Goal: Find specific page/section: Find specific page/section

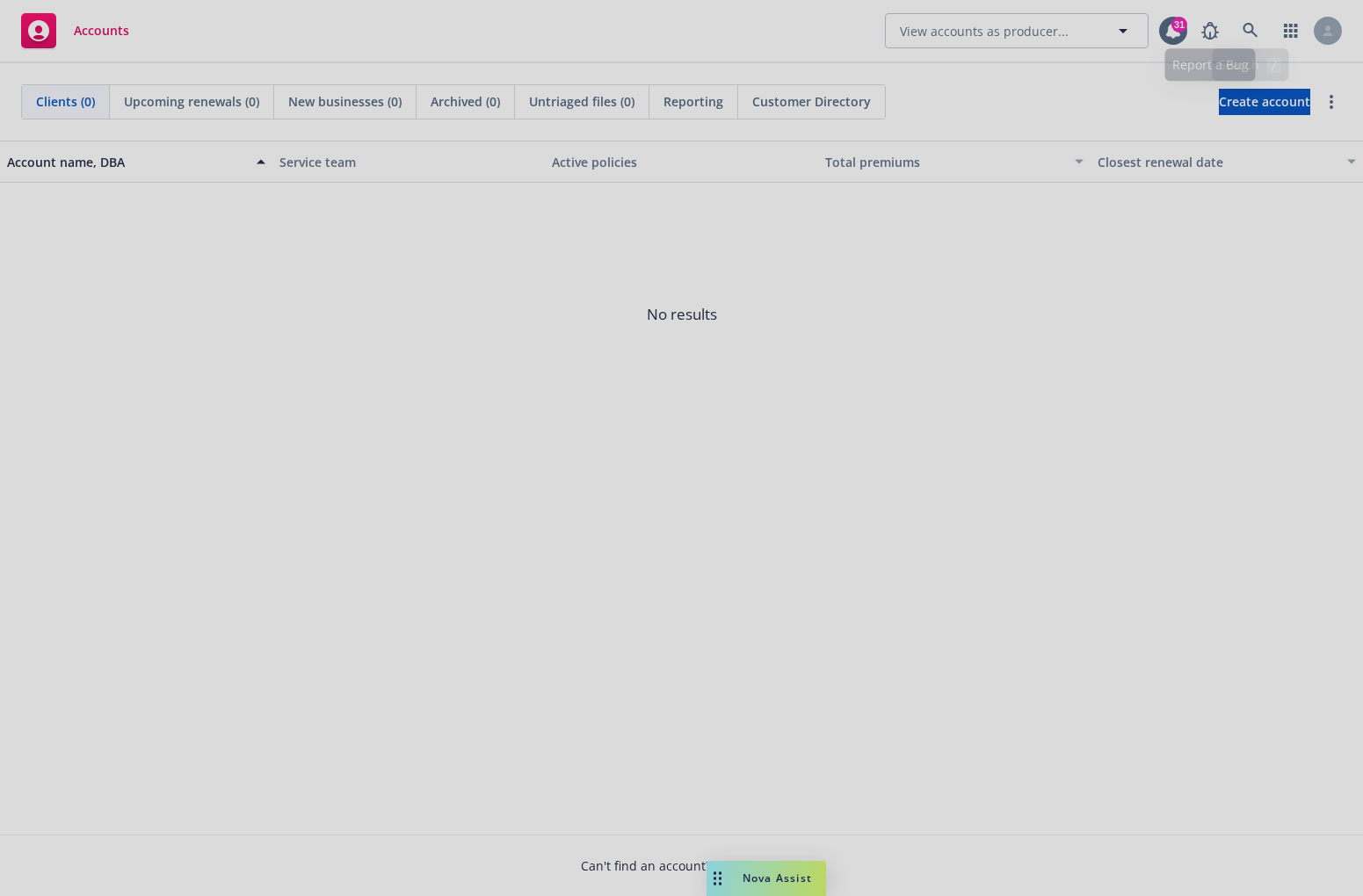
click at [1255, 28] on div at bounding box center [681, 448] width 1363 height 896
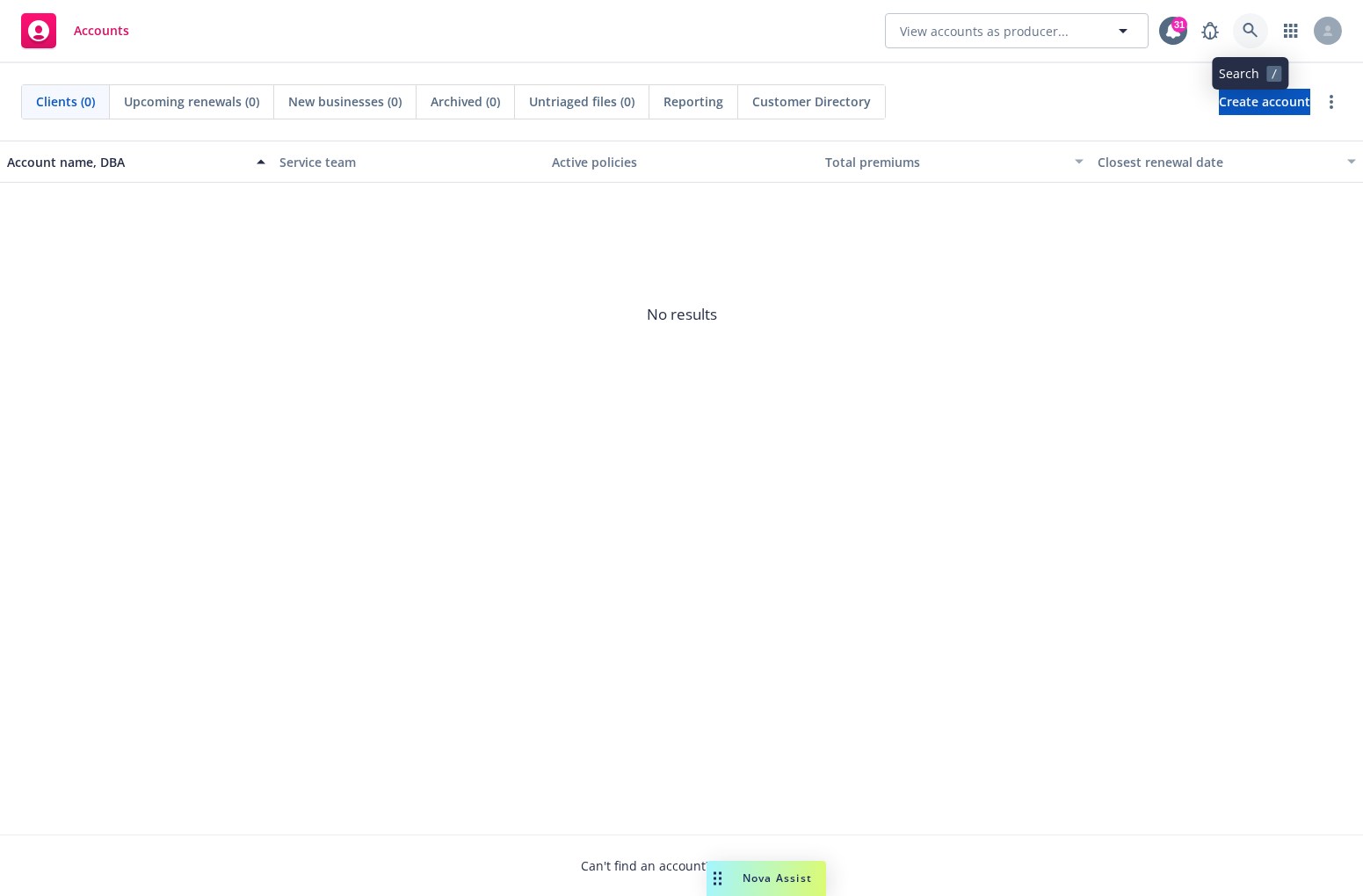
click at [1255, 28] on icon at bounding box center [1250, 30] width 16 height 16
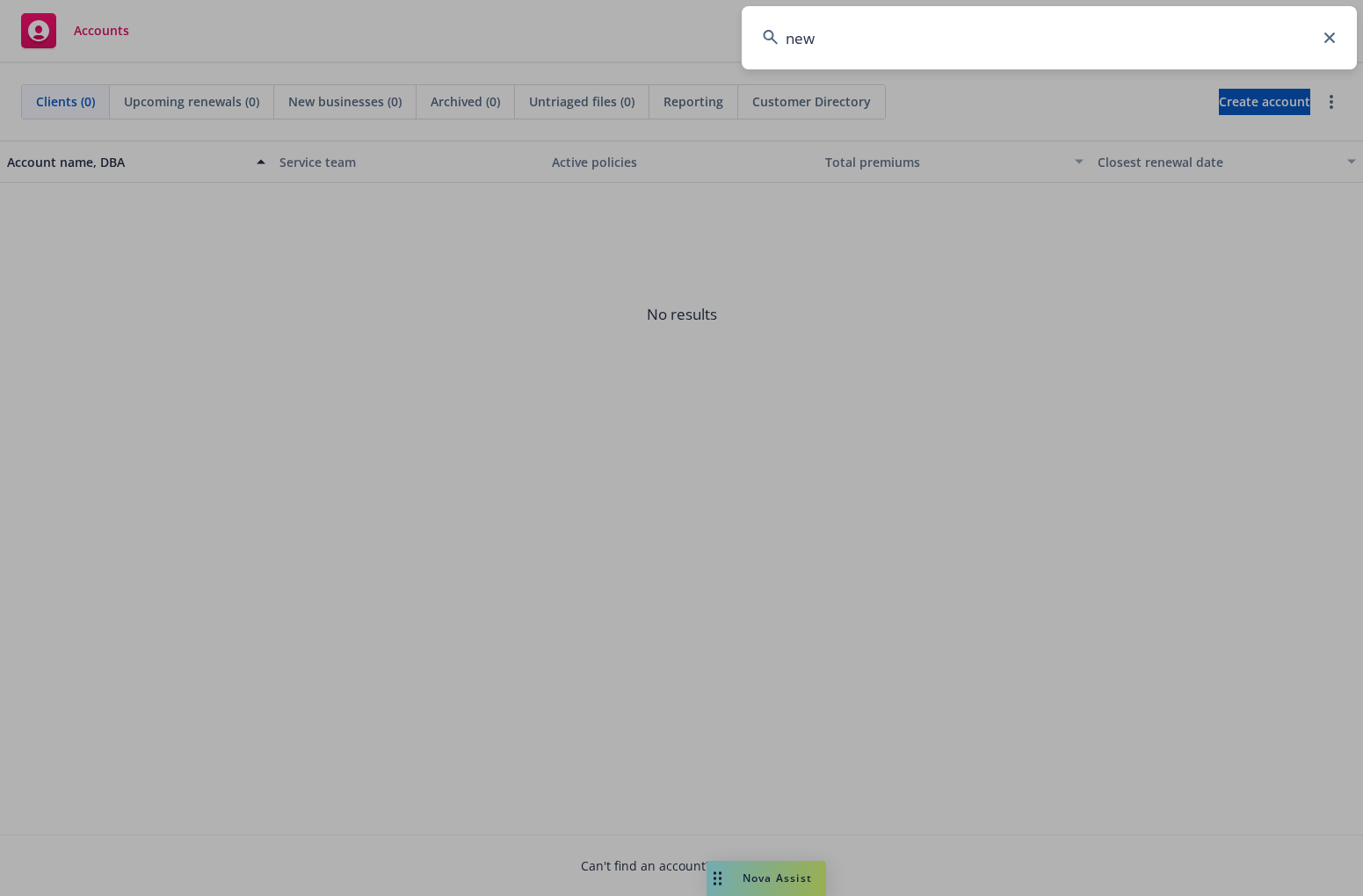
type input "newf"
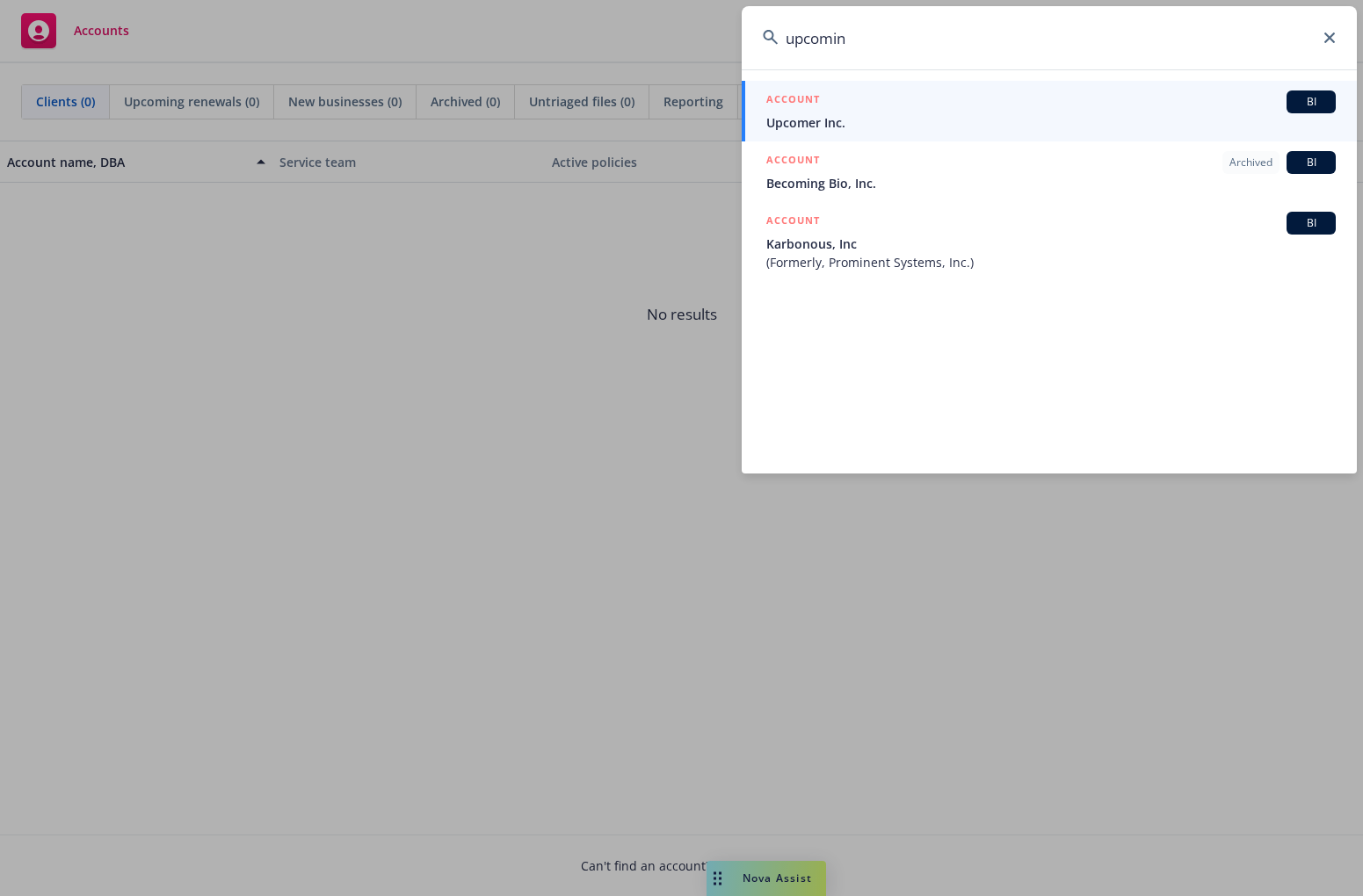
click at [1170, 36] on input "upcomin" at bounding box center [1049, 38] width 615 height 64
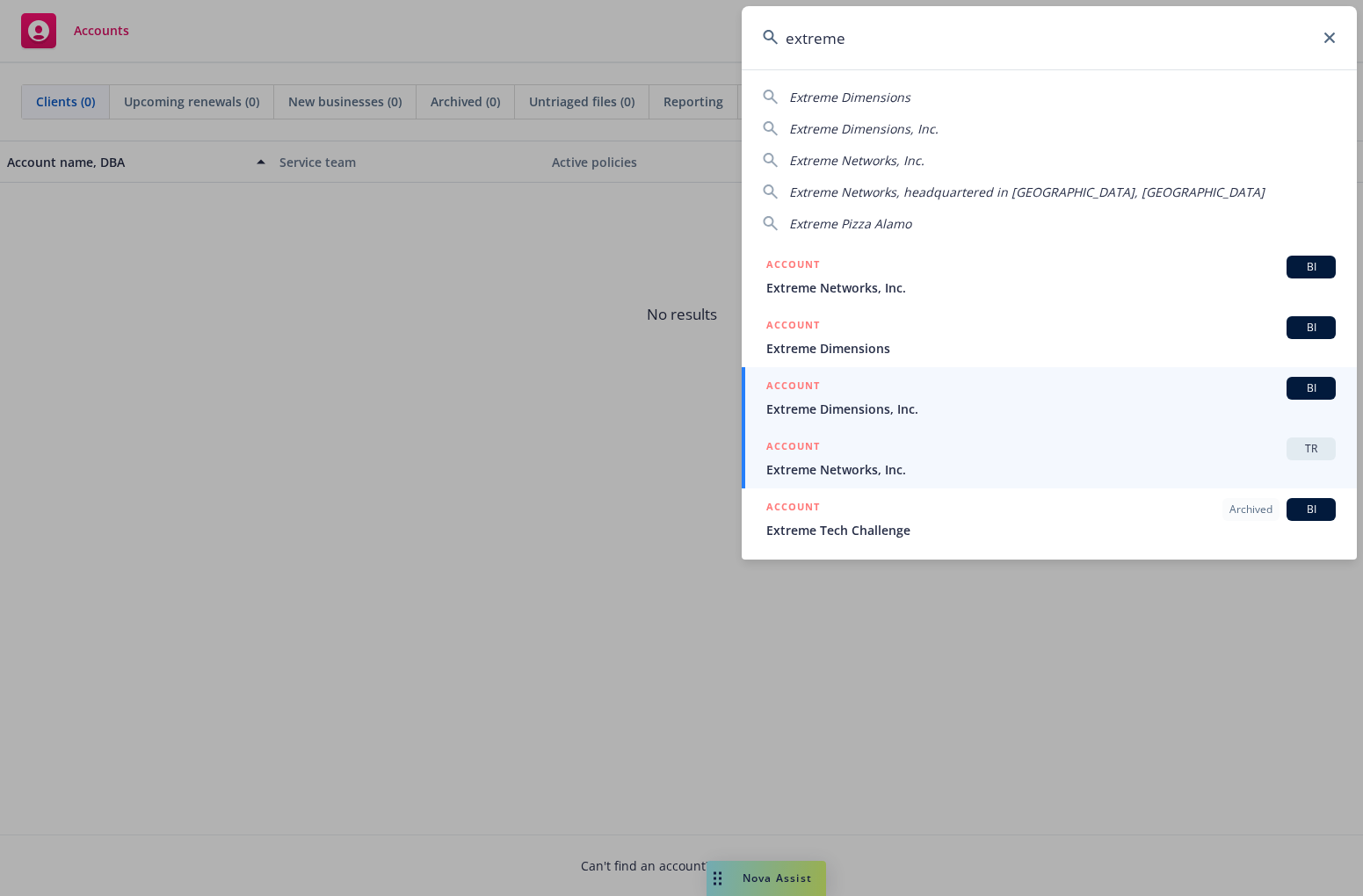
type input "extreme"
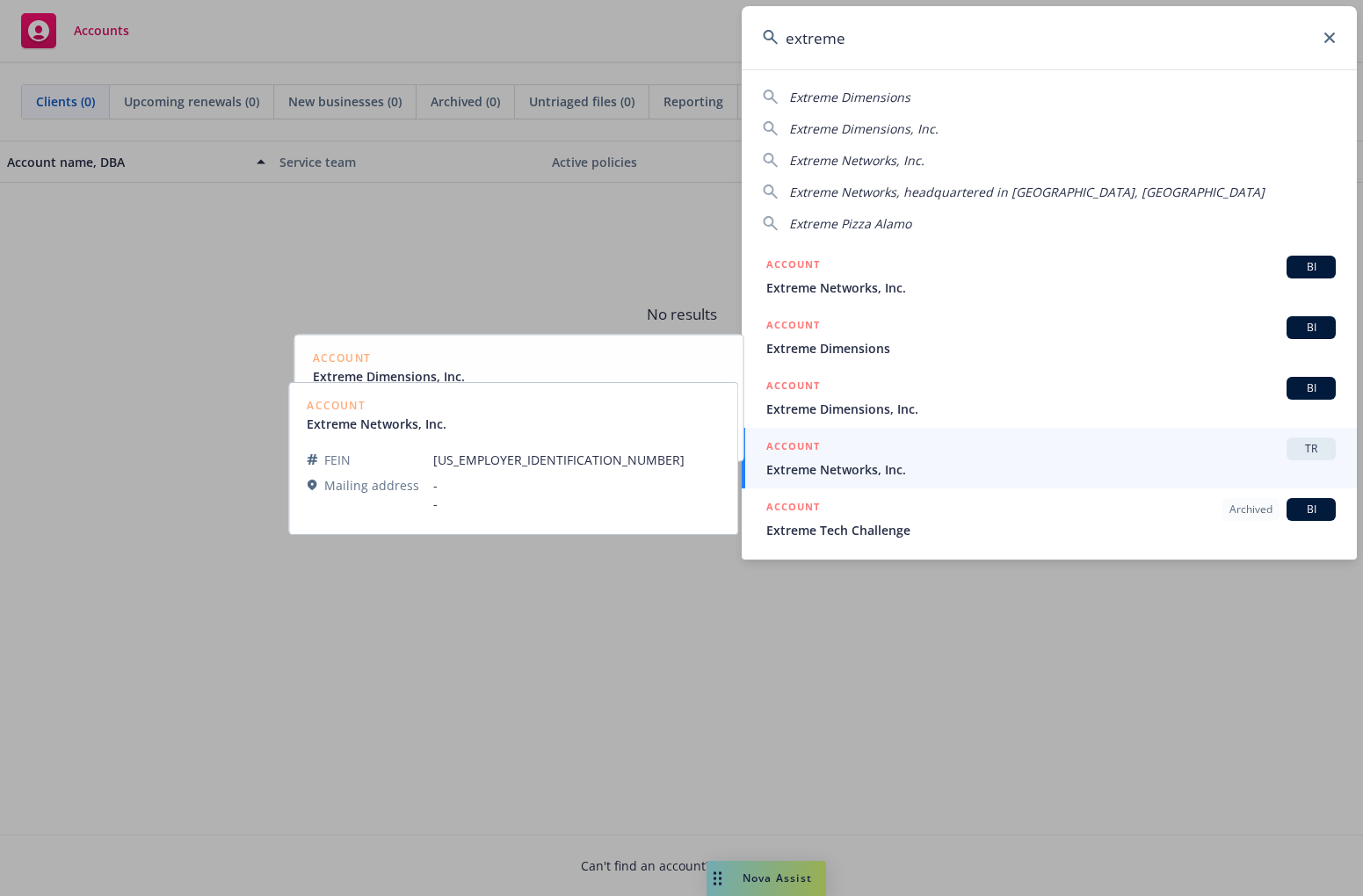
click at [944, 463] on span "Extreme Networks, Inc." at bounding box center [1051, 470] width 570 height 19
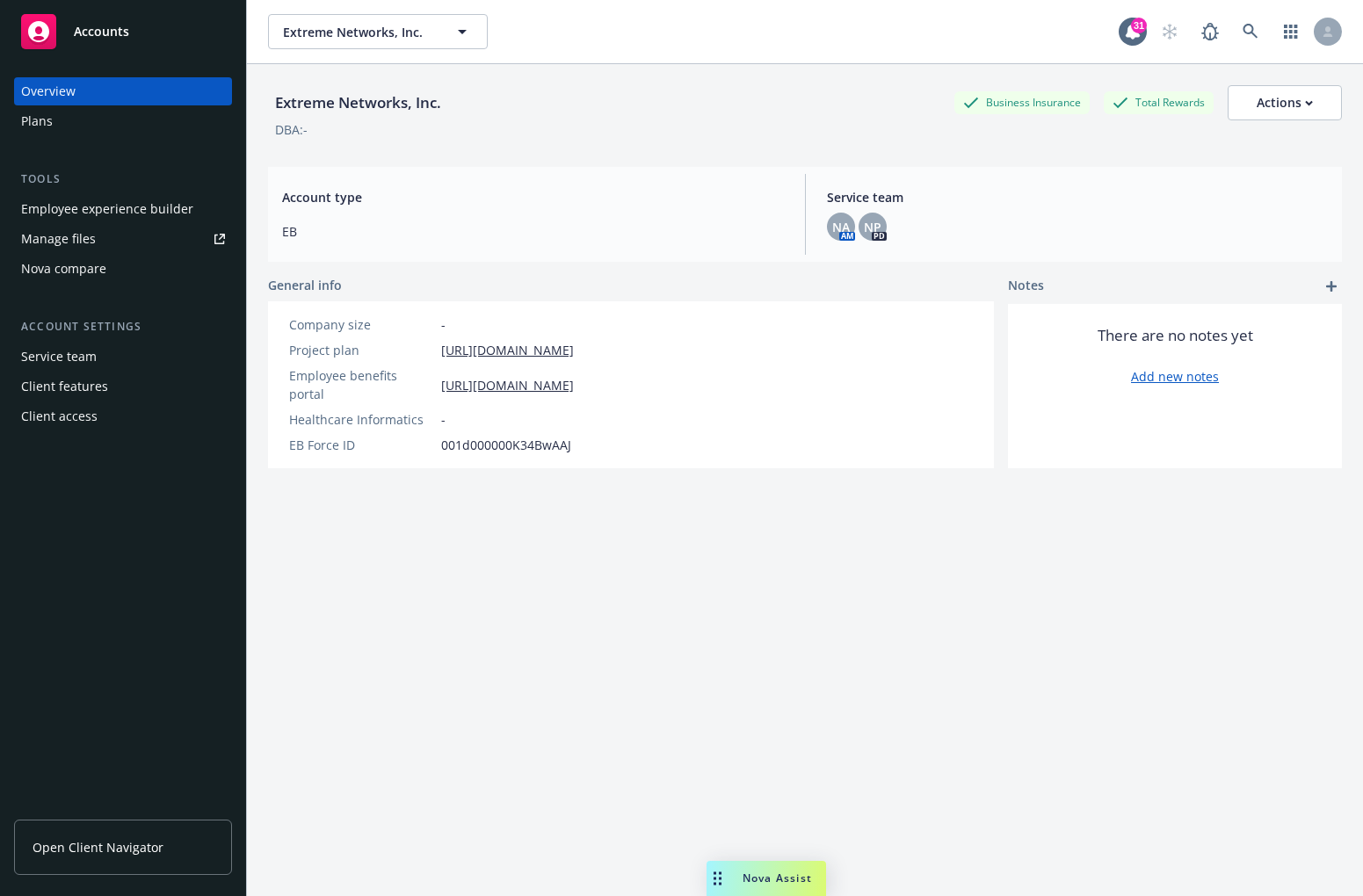
click at [126, 207] on div "Employee experience builder" at bounding box center [108, 209] width 172 height 28
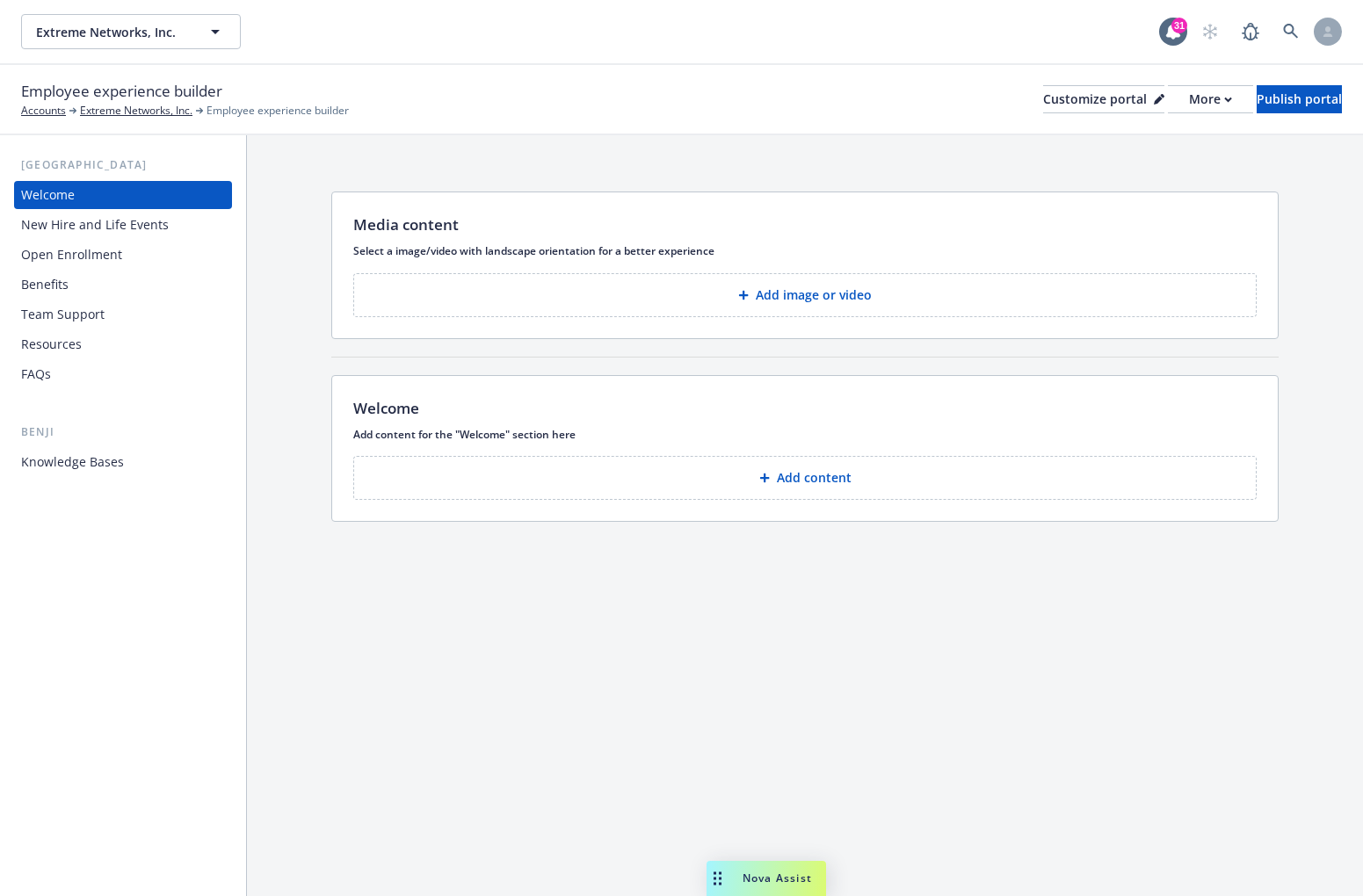
click at [670, 646] on div "Media content Select a image/video with landscape orientation for a better expe…" at bounding box center [805, 515] width 1116 height 760
click at [1291, 25] on icon at bounding box center [1290, 31] width 15 height 15
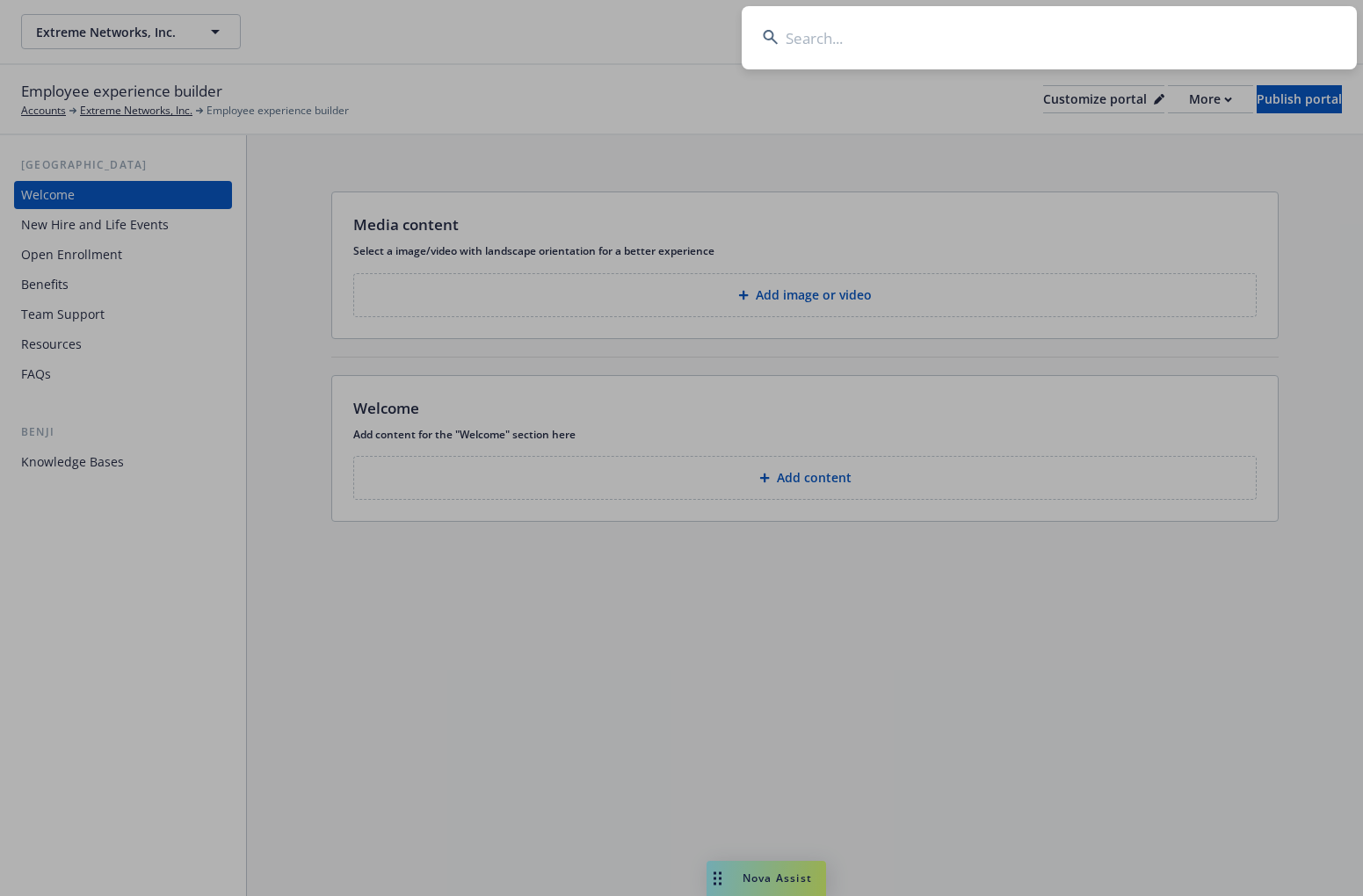
click at [1133, 51] on input at bounding box center [1049, 38] width 615 height 64
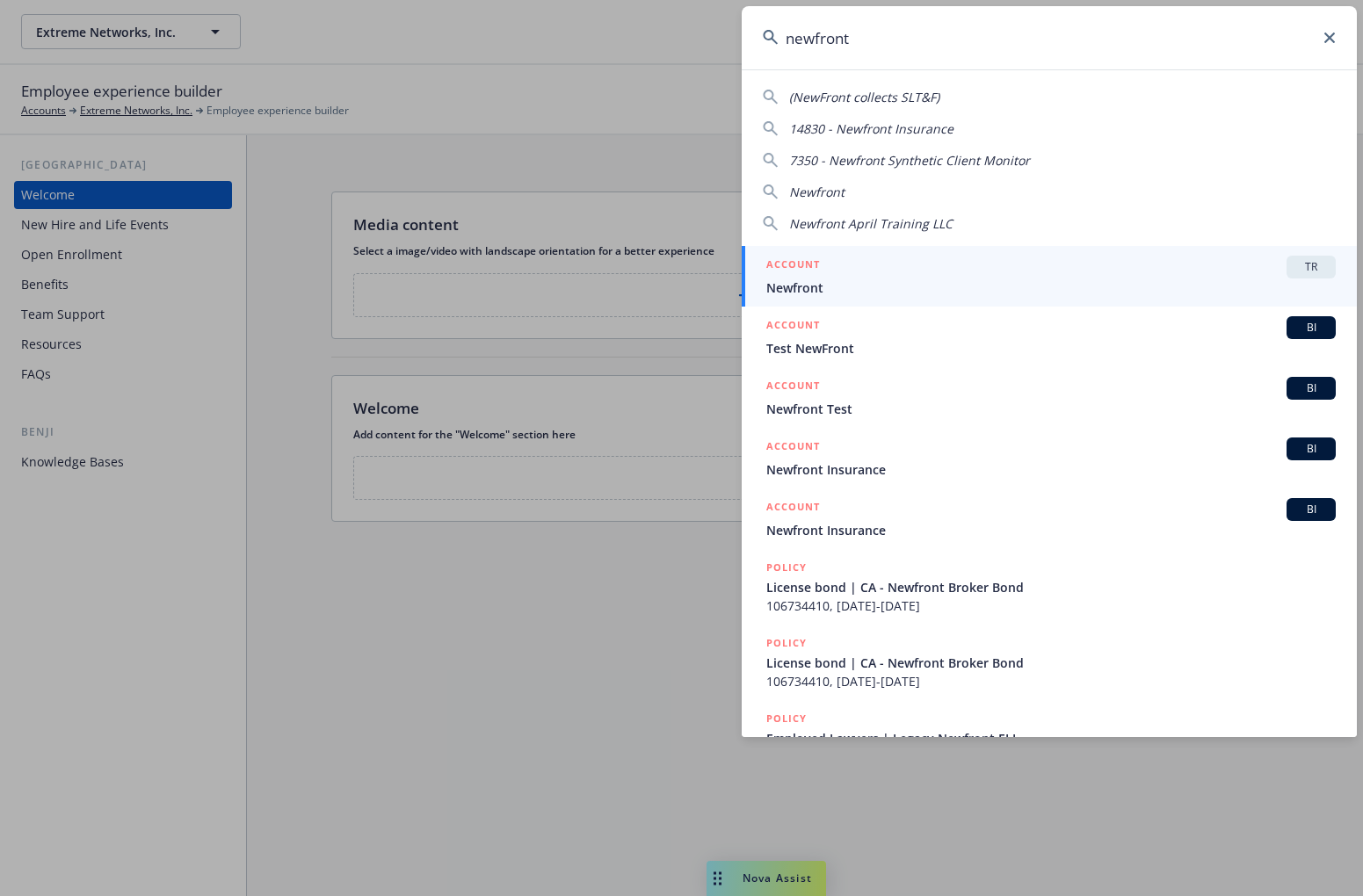
type input "newfront"
click at [931, 266] on div "ACCOUNT TR" at bounding box center [1051, 267] width 570 height 22
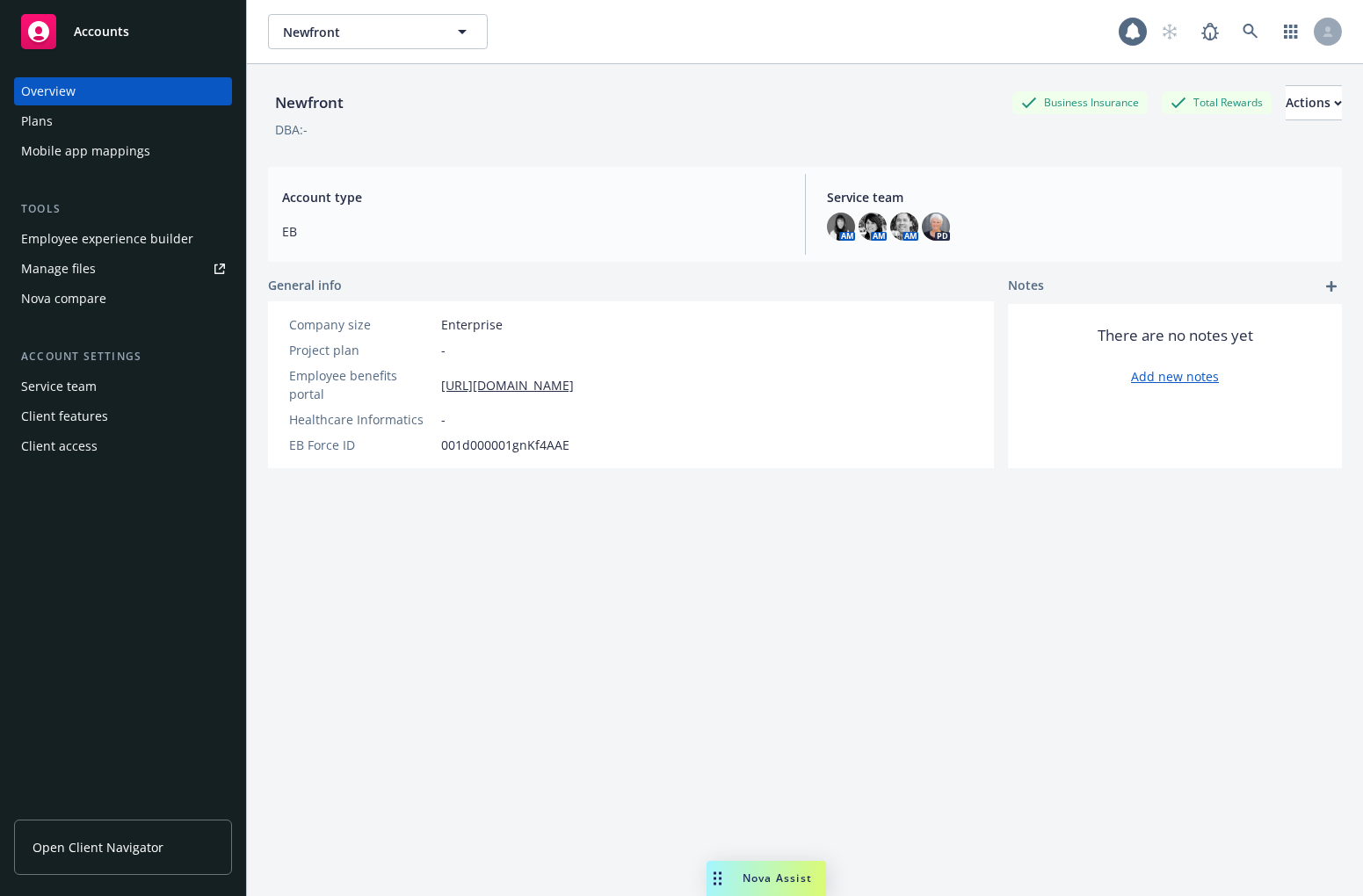
click at [123, 241] on div "Employee experience builder" at bounding box center [108, 238] width 172 height 28
click at [152, 238] on div "Employee experience builder" at bounding box center [108, 238] width 172 height 28
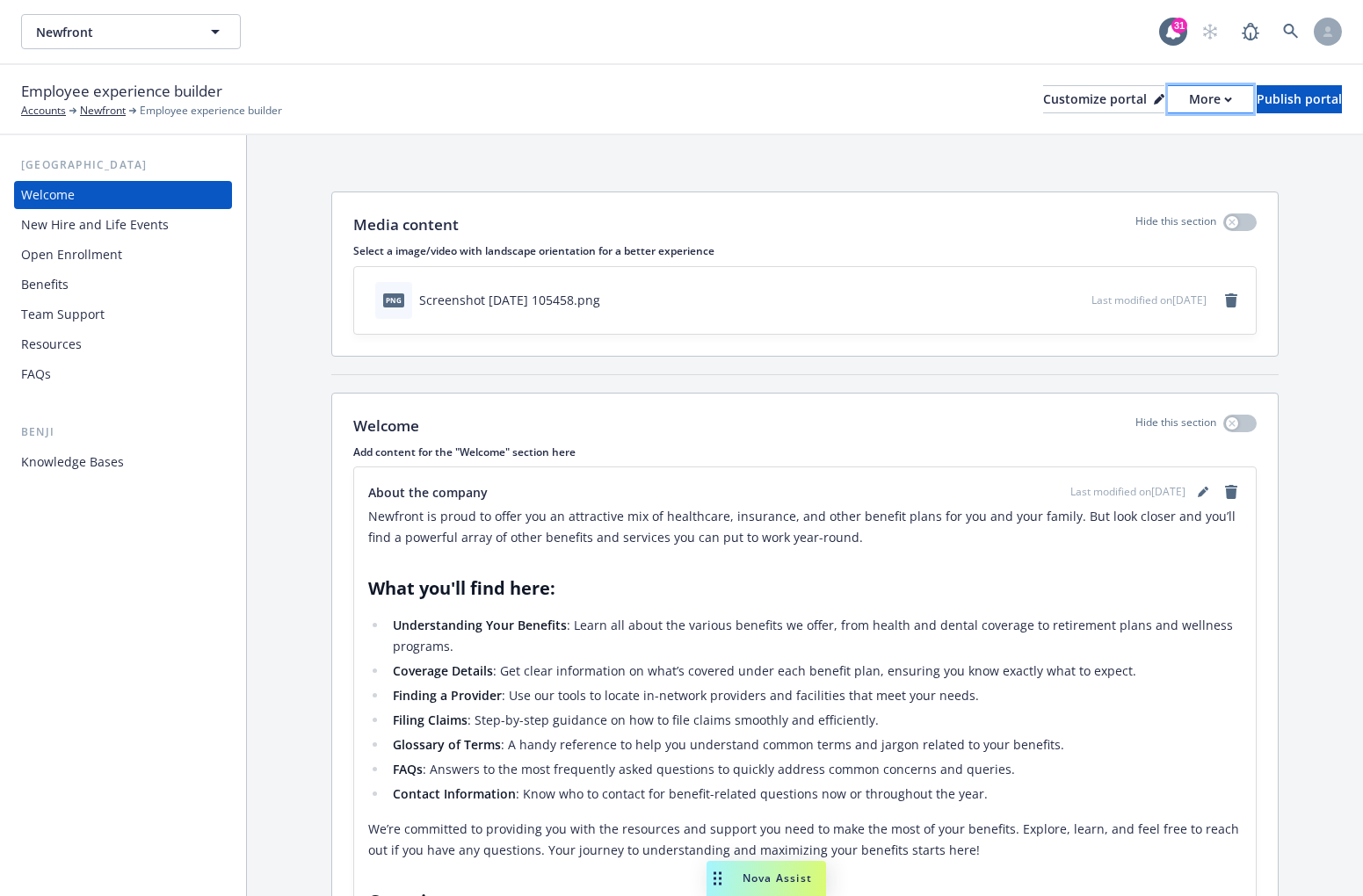
click at [1224, 98] on icon "button" at bounding box center [1227, 99] width 7 height 7
click at [970, 57] on div "Newfront Newfront 31" at bounding box center [681, 32] width 1363 height 64
click at [832, 51] on div "Newfront Newfront 31" at bounding box center [681, 32] width 1363 height 64
click at [1189, 98] on div "More" at bounding box center [1211, 99] width 43 height 26
click at [863, 157] on div "Media content Hide this section Select a image/video with landscape orientation…" at bounding box center [805, 652] width 1116 height 1033
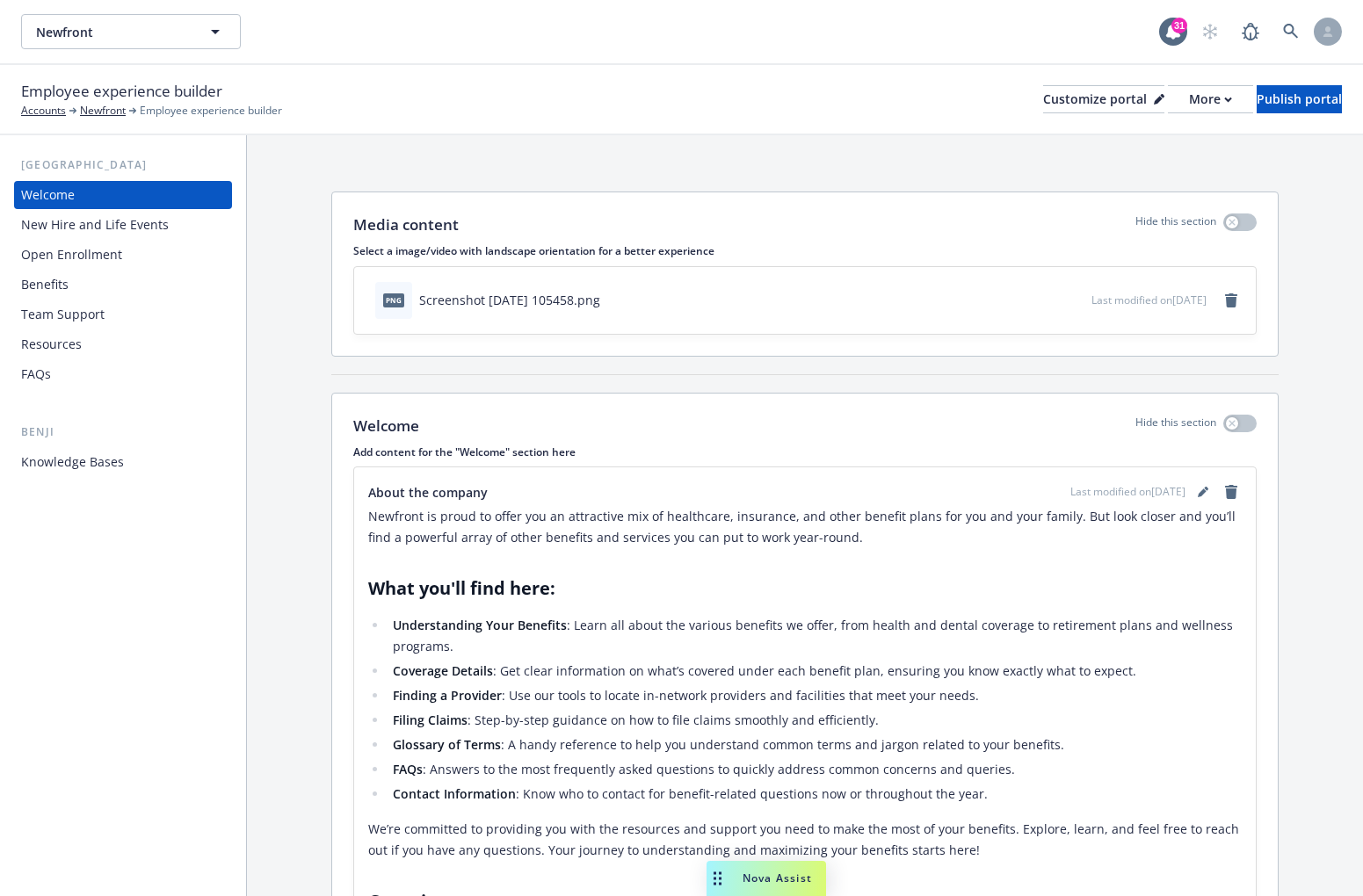
click at [732, 101] on div "Employee experience builder Accounts Newfront Employee experience builder Custo…" at bounding box center [681, 98] width 1320 height 38
click at [1290, 20] on link at bounding box center [1291, 32] width 36 height 36
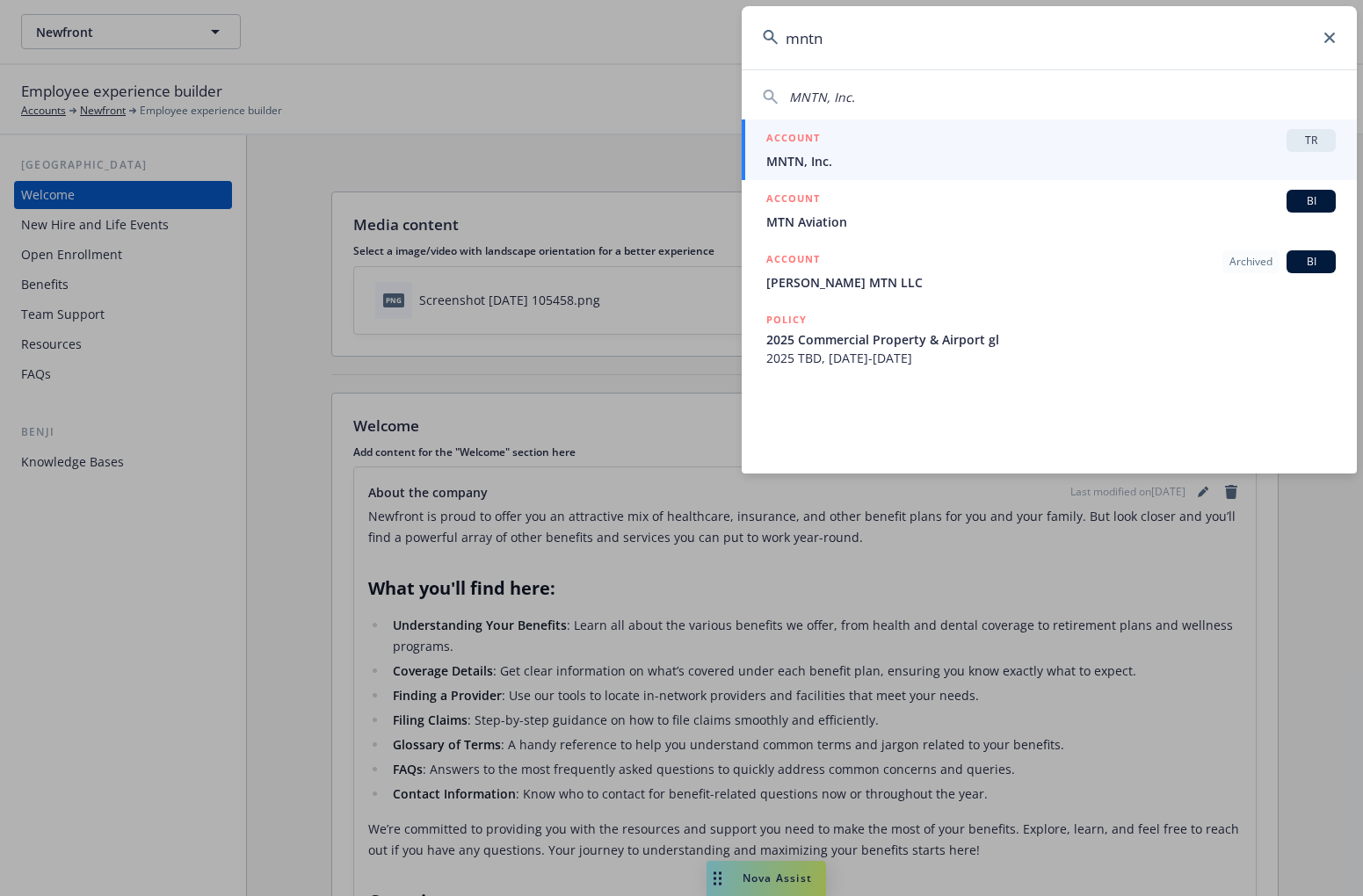
type input "mntn"
click at [1013, 162] on span "MNTN, Inc." at bounding box center [1051, 161] width 570 height 19
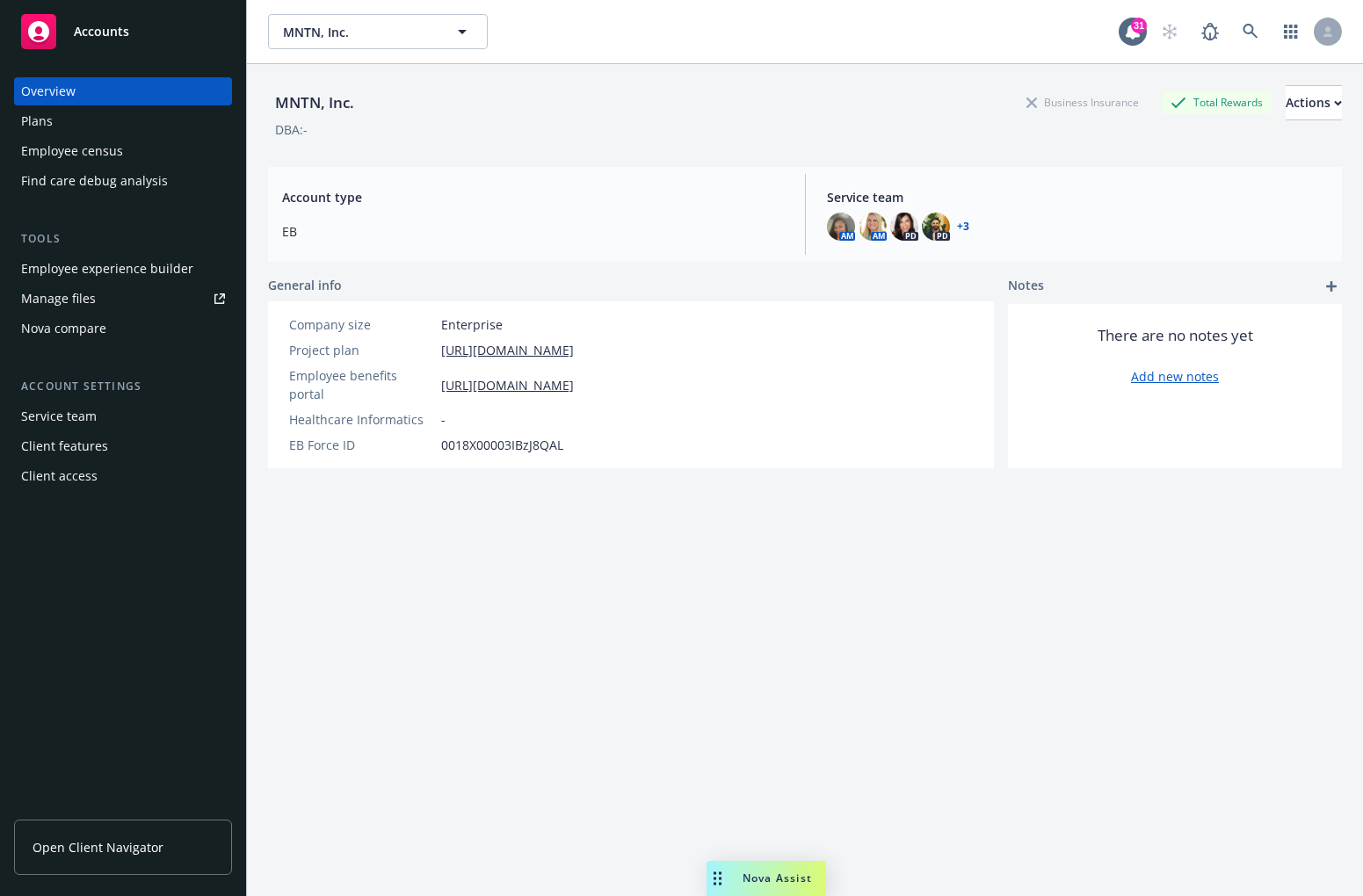
click at [161, 263] on div "Employee experience builder" at bounding box center [108, 268] width 172 height 28
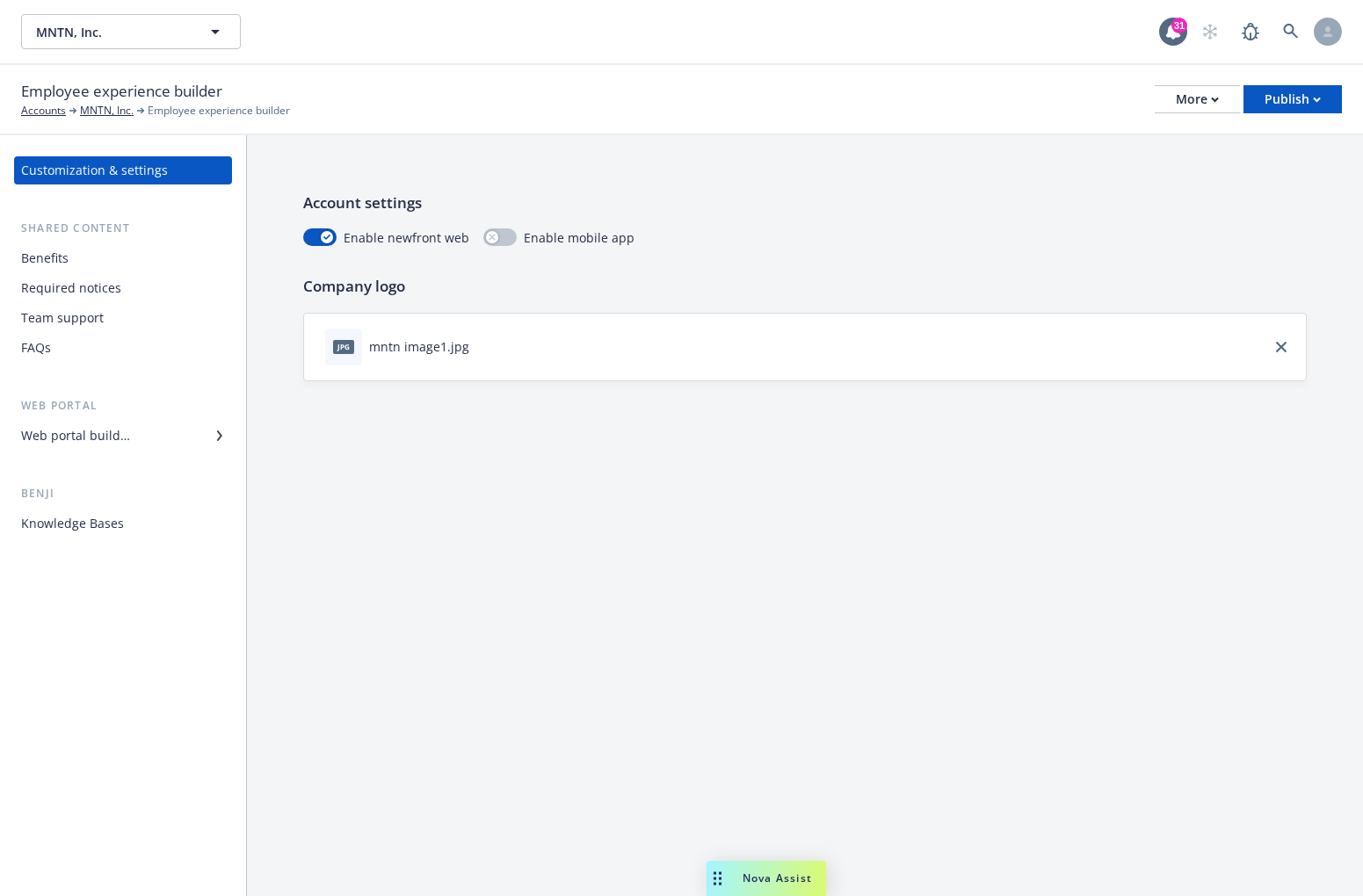
drag, startPoint x: 300, startPoint y: 110, endPoint x: 293, endPoint y: 121, distance: 13.0
click at [293, 121] on div "Employee experience builder Accounts MNTN, Inc. Employee experience builder Mor…" at bounding box center [681, 99] width 1363 height 70
click at [349, 166] on div "Account settings Enable newfront web Enable mobile app Company logo jpg mntn im…" at bounding box center [805, 286] width 1116 height 302
click at [138, 257] on div "Benefits" at bounding box center [123, 258] width 204 height 28
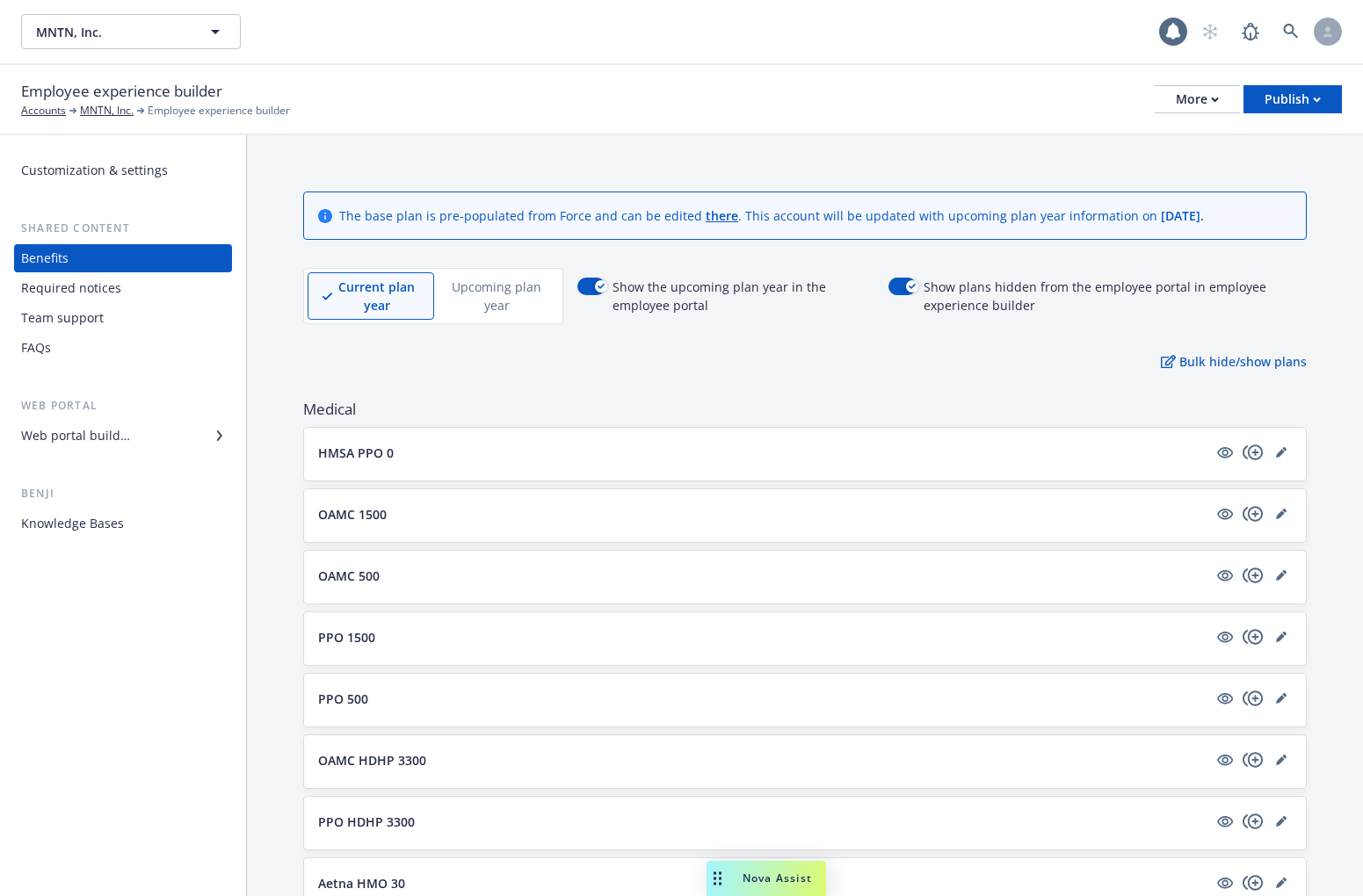
click at [960, 112] on div "Employee experience builder Accounts MNTN, Inc. Employee experience builder Mor…" at bounding box center [681, 98] width 1320 height 38
